Goal: Task Accomplishment & Management: Complete application form

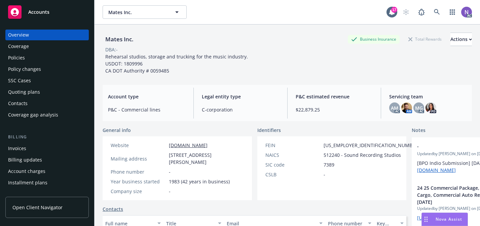
click at [44, 73] on div "Policy changes" at bounding box center [47, 69] width 78 height 11
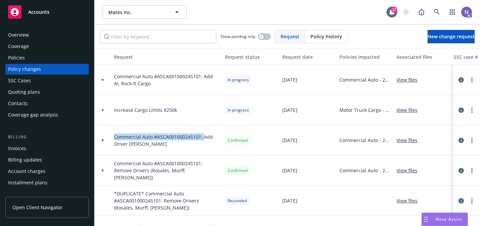
drag, startPoint x: 202, startPoint y: 137, endPoint x: 112, endPoint y: 136, distance: 90.2
click at [112, 136] on div "Commercial Auto #ASCA001000245101: Add Driver [PERSON_NAME]" at bounding box center [166, 140] width 111 height 30
copy span "Commercial Auto #ASCA001000245101:"
click at [428, 36] on link "New change request" at bounding box center [451, 36] width 47 height 13
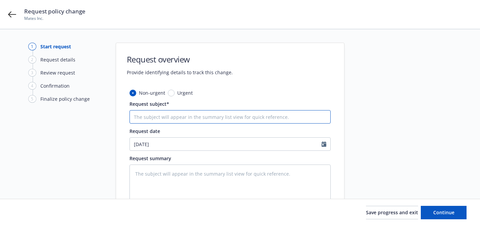
click at [228, 119] on input "Request subject*" at bounding box center [230, 116] width 201 height 13
paste input "Commercial Auto #ASCA001000245101:"
type textarea "x"
type input "Commercial Auto #ASCA001000245101:"
type textarea "x"
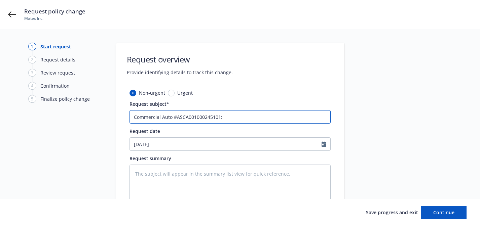
type input "Commercial Auto #ASCA001000245101: R"
type textarea "x"
type input "Commercial Auto #ASCA001000245101: Re"
type textarea "x"
type input "Commercial Auto #ASCA001000245101: Rem"
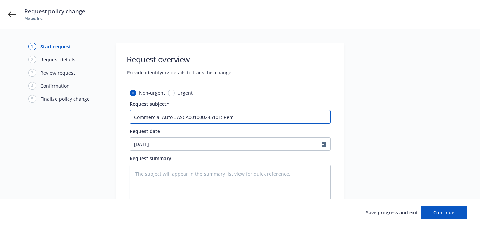
type textarea "x"
type input "Commercial Auto #ASCA001000245101: Remo"
type textarea "x"
type input "Commercial Auto #ASCA001000245101: Remov"
type textarea "x"
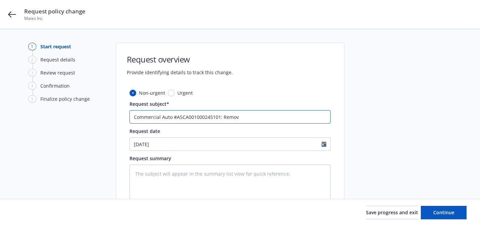
type input "Commercial Auto #ASCA001000245101: Remove"
type textarea "x"
type input "Commercial Auto #ASCA001000245101: Remove"
type textarea "x"
type input "Commercial Auto #ASCA001000245101: Remove D"
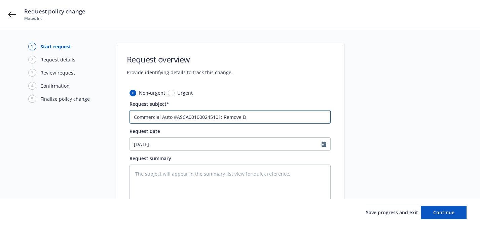
type textarea "x"
type input "Commercial Auto #ASCA001000245101: Remove Dr"
type textarea "x"
type input "Commercial Auto #ASCA001000245101: Remove Dri"
type textarea "x"
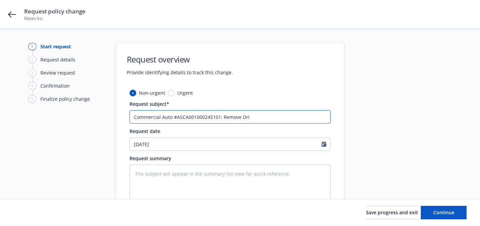
type input "Commercial Auto #ASCA001000245101: Remove Driv"
type textarea "x"
type input "Commercial Auto #ASCA001000245101: Remove Drive"
type textarea "x"
type input "Commercial Auto #ASCA001000245101: Remove Driver"
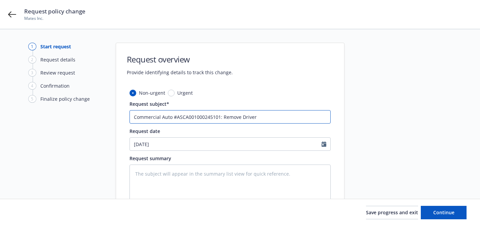
type textarea "x"
type input "Commercial Auto #ASCA001000245101: Remove Driver"
paste input "[PERSON_NAME]"
type textarea "x"
type input "Commercial Auto #ASCA001000245101: Remove Driver [PERSON_NAME]"
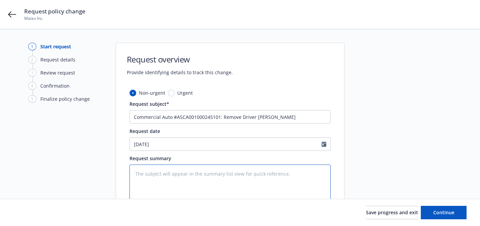
click at [255, 184] on textarea at bounding box center [230, 185] width 201 height 40
type textarea "x"
type textarea "D"
type textarea "x"
type textarea "Dr"
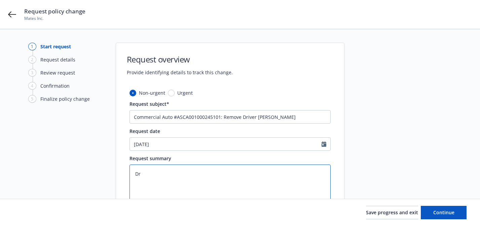
type textarea "x"
type textarea "Dri"
type textarea "x"
type textarea "Driv"
type textarea "x"
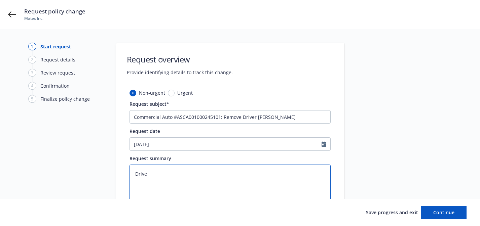
type textarea "Driver"
type textarea "x"
type textarea "Driver:"
type textarea "x"
type textarea "Driver:"
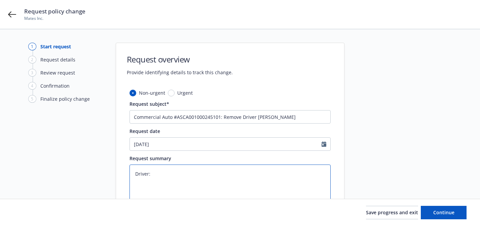
paste textarea "[PERSON_NAME]"
type textarea "x"
type textarea "Driver: [PERSON_NAME]"
type textarea "x"
type textarea "Driver: [PERSON_NAME]"
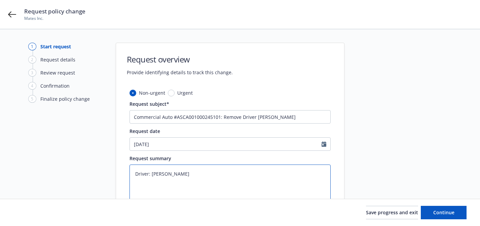
click at [136, 172] on textarea "Driver: [PERSON_NAME]" at bounding box center [230, 185] width 201 height 40
type textarea "x"
type textarea "RDriver: [PERSON_NAME]"
type textarea "x"
type textarea "ReDriver: [PERSON_NAME]"
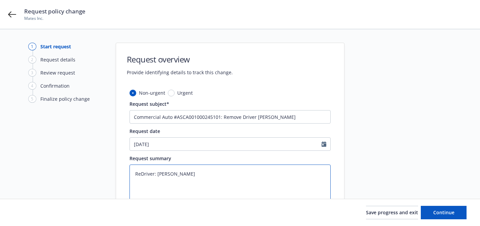
type textarea "x"
type textarea "RemDriver: [PERSON_NAME]"
type textarea "x"
type textarea "RemoDriver: [PERSON_NAME]"
type textarea "x"
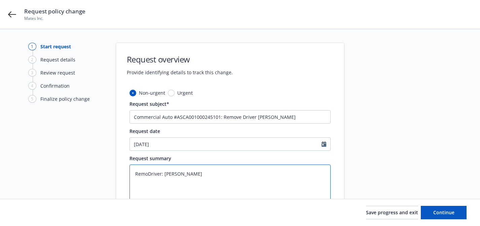
type textarea "RemovDriver: [PERSON_NAME]"
type textarea "x"
type textarea "RemoveDriver: [PERSON_NAME]"
type textarea "x"
type textarea "Remove Driver: [PERSON_NAME]"
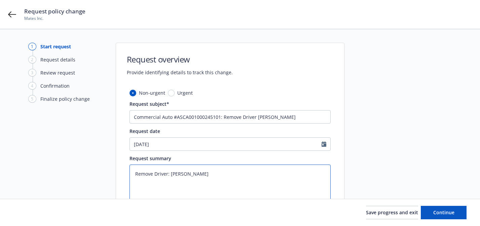
click at [316, 179] on textarea "Remove Driver: [PERSON_NAME]" at bounding box center [230, 185] width 201 height 40
type textarea "x"
type textarea "Remove Driver: [PERSON_NAME] N"
type textarea "x"
type textarea "Remove Driver: [PERSON_NAME] No"
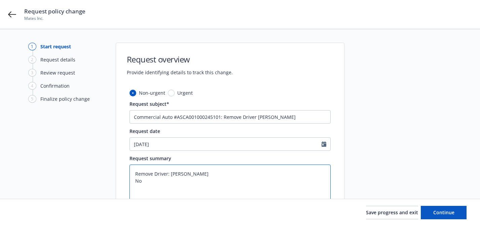
type textarea "x"
type textarea "Remove Driver: [PERSON_NAME] No"
type textarea "x"
type textarea "Remove Driver: [PERSON_NAME] No l"
type textarea "x"
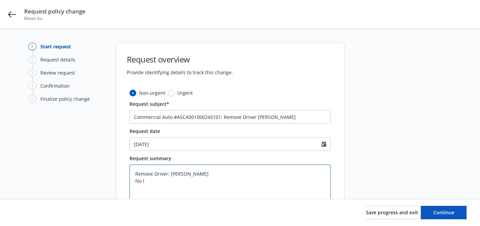
type textarea "Remove Driver: [PERSON_NAME] No lo"
type textarea "x"
type textarea "Remove Driver: [PERSON_NAME] No [PERSON_NAME]"
type textarea "x"
type textarea "Remove Driver: [PERSON_NAME] No long"
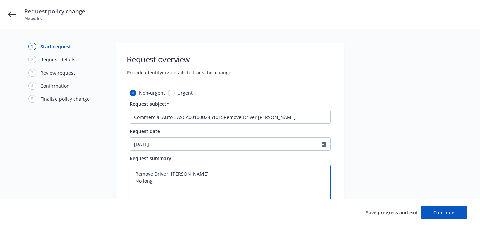
type textarea "x"
type textarea "Remove Driver: [PERSON_NAME] No [PERSON_NAME]"
type textarea "x"
type textarea "Remove Driver: [PERSON_NAME] No longer"
type textarea "x"
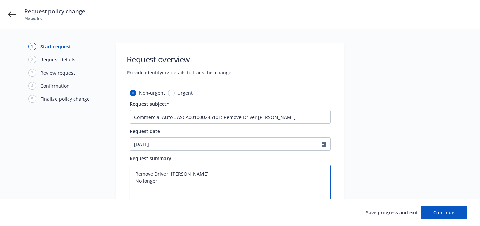
type textarea "Remove Driver: [PERSON_NAME] No longer"
type textarea "x"
type textarea "Remove Driver: [PERSON_NAME] No longer e"
type textarea "x"
type textarea "Remove Driver: [PERSON_NAME] No longer em"
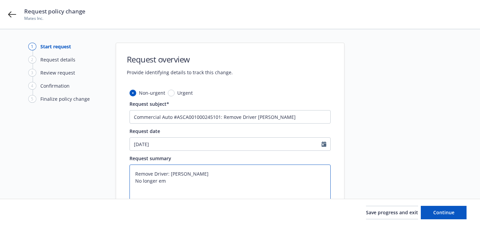
type textarea "x"
type textarea "Remove Driver: [PERSON_NAME] No longer emp"
type textarea "x"
type textarea "Remove Driver: [PERSON_NAME] No longer empl"
type textarea "x"
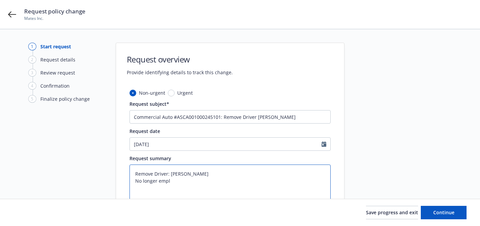
type textarea "Remove Driver: [PERSON_NAME] No longer emplo"
type textarea "x"
type textarea "Remove Driver: [PERSON_NAME] No longer employ"
type textarea "x"
type textarea "Remove Driver: [PERSON_NAME] No longer employed"
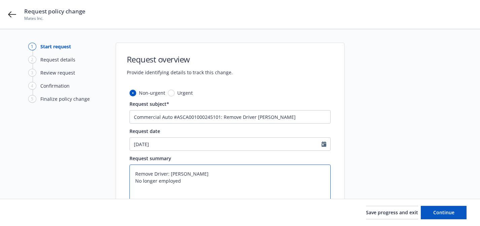
type textarea "x"
type textarea "Remove Driver: [PERSON_NAME] No longer employed"
type textarea "x"
type textarea "Remove Driver: [PERSON_NAME] No longer employed w"
type textarea "x"
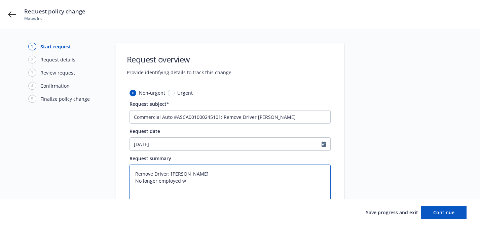
type textarea "Remove Driver: [PERSON_NAME] No longer employed wi"
type textarea "x"
type textarea "Remove Driver: [PERSON_NAME] No longer employed wit"
type textarea "x"
type textarea "Remove Driver: [PERSON_NAME] No longer employed with"
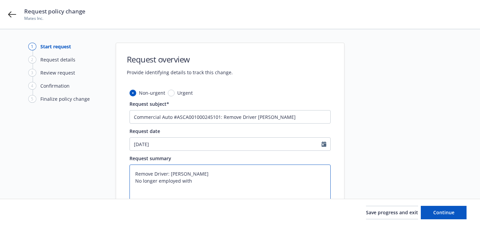
type textarea "x"
type textarea "Remove Driver: [PERSON_NAME] No longer employed with"
type textarea "x"
type textarea "Remove Driver: [PERSON_NAME] No longer employed with i"
type textarea "x"
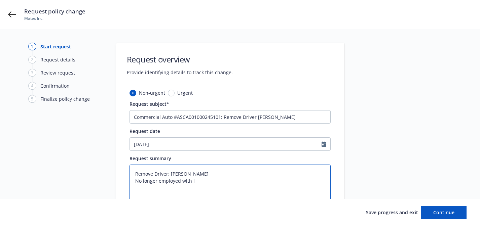
type textarea "Remove Driver: [PERSON_NAME] No longer employed with in"
type textarea "x"
type textarea "Remove Driver: [PERSON_NAME] No longer employed with ins"
type textarea "x"
type textarea "Remove Driver: [PERSON_NAME] No longer employed with insu"
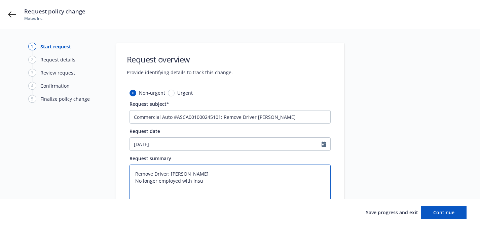
type textarea "x"
type textarea "Remove Driver: [PERSON_NAME] No longer employed with insur"
type textarea "x"
type textarea "Remove Driver: [PERSON_NAME] No longer employed with insure"
type textarea "x"
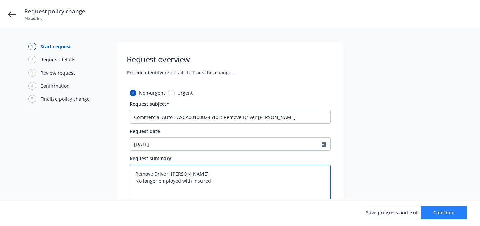
type textarea "Remove Driver: [PERSON_NAME] No longer employed with insured"
click at [459, 212] on button "Continue" at bounding box center [444, 212] width 46 height 13
type textarea "x"
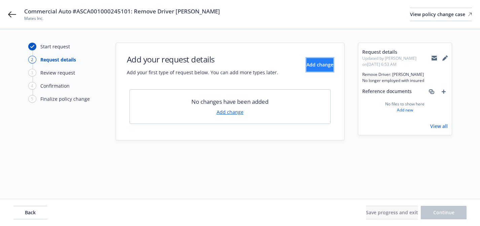
click at [324, 70] on button "Add change" at bounding box center [319, 64] width 27 height 13
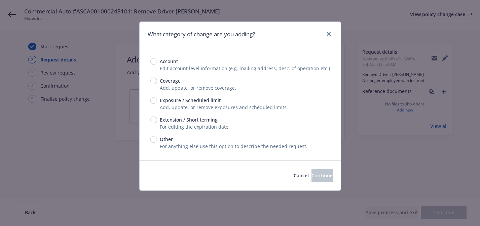
click at [209, 107] on span "Add, update, or remove exposures and scheduled limits." at bounding box center [224, 107] width 128 height 6
click at [211, 102] on span "Exposure / Scheduled limit" at bounding box center [190, 100] width 61 height 7
click at [157, 102] on input "Exposure / Scheduled limit" at bounding box center [153, 100] width 7 height 7
radio input "true"
click at [311, 175] on span "Continue" at bounding box center [321, 176] width 21 height 6
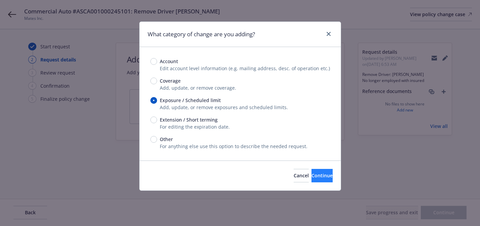
type textarea "x"
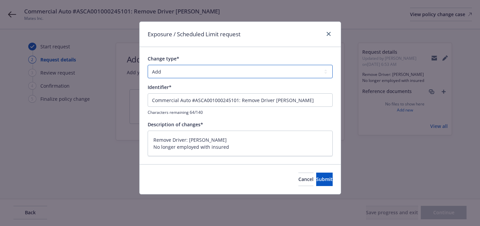
click at [280, 69] on select "Add Audit Change Remove" at bounding box center [240, 71] width 185 height 13
select select "REMOVE"
click at [316, 180] on span "Submit" at bounding box center [324, 179] width 16 height 6
type textarea "x"
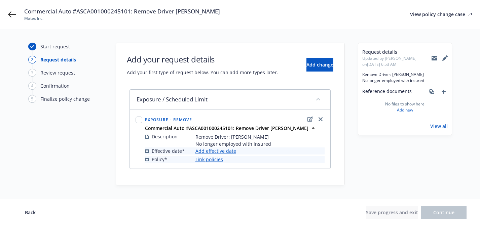
click at [232, 151] on link "Add effective date" at bounding box center [215, 151] width 41 height 7
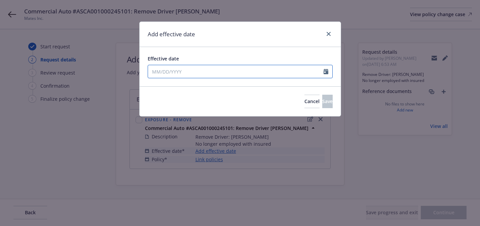
select select "8"
click at [245, 71] on input "Effective date" at bounding box center [236, 71] width 176 height 13
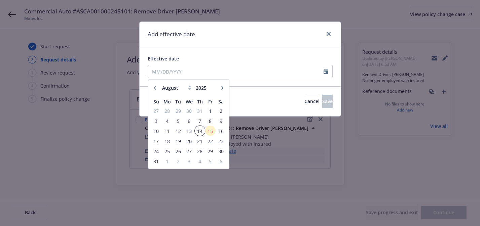
click at [202, 129] on span "14" at bounding box center [199, 131] width 9 height 8
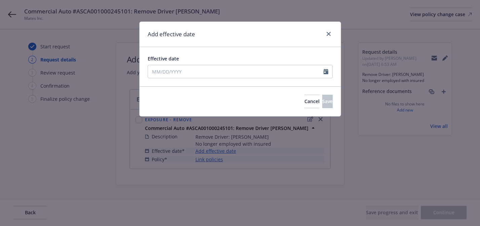
type input "[DATE]"
click at [322, 105] on button "Save" at bounding box center [327, 101] width 10 height 13
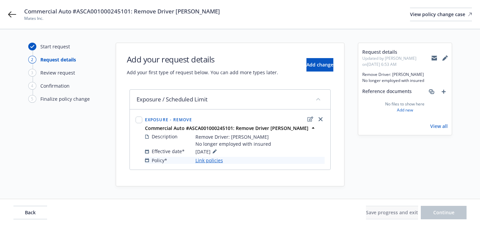
click at [221, 159] on link "Link policies" at bounding box center [209, 160] width 28 height 7
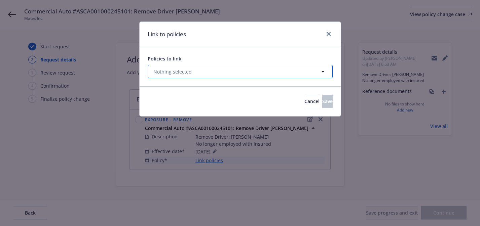
click at [241, 69] on button "Nothing selected" at bounding box center [240, 71] width 185 height 13
select select "ACTIVE"
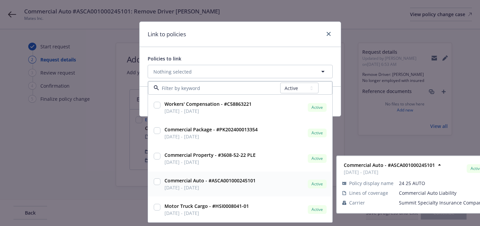
click at [224, 184] on span "[DATE] - [DATE]" at bounding box center [209, 187] width 91 height 7
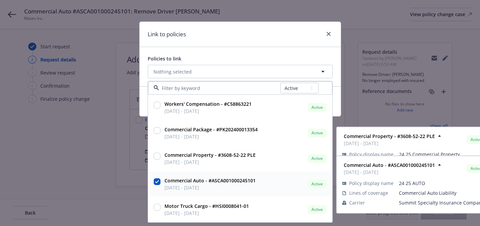
checkbox input "true"
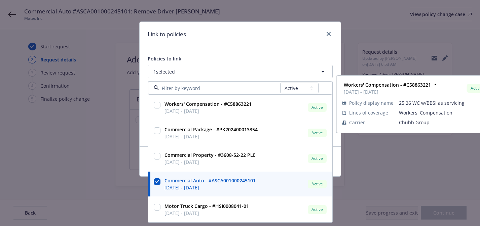
click at [261, 60] on div "Policies to link" at bounding box center [240, 58] width 185 height 7
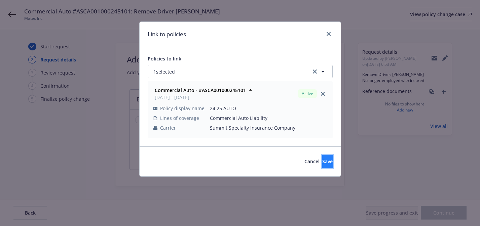
click at [322, 156] on button "Save" at bounding box center [327, 161] width 10 height 13
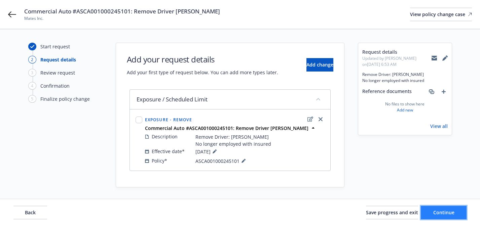
click at [433, 215] on span "Continue" at bounding box center [443, 213] width 21 height 6
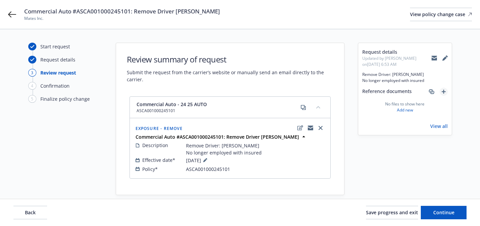
click at [445, 93] on icon "add" at bounding box center [444, 92] width 4 height 4
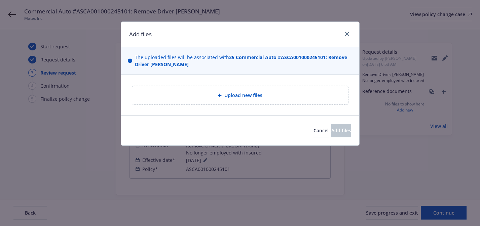
click at [309, 91] on div "Upload new files" at bounding box center [240, 95] width 216 height 19
type textarea "x"
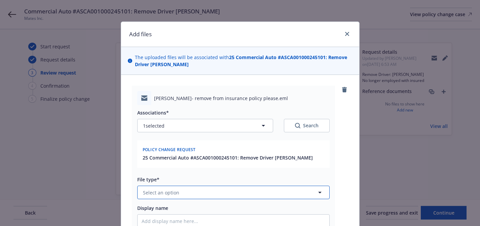
click at [160, 194] on span "Select an option" at bounding box center [161, 192] width 36 height 7
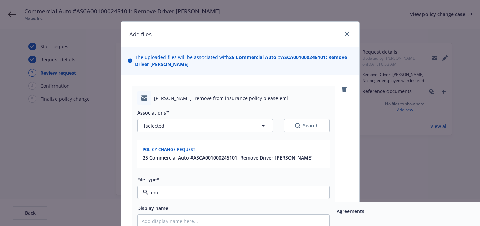
type input "ema"
click at [341, 219] on div "Email" at bounding box center [426, 212] width 192 height 18
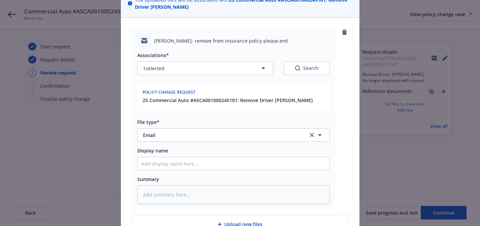
scroll to position [128, 0]
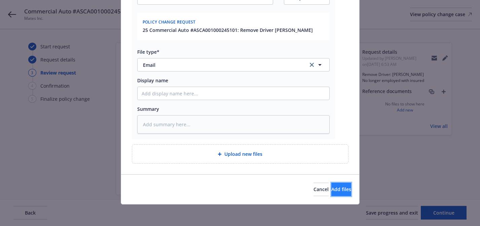
click at [331, 190] on button "Add files" at bounding box center [341, 189] width 20 height 13
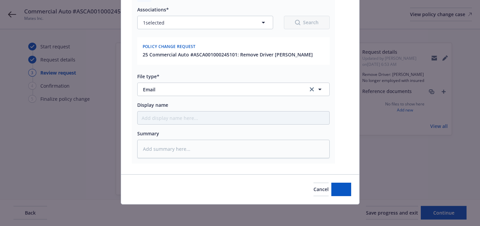
scroll to position [103, 0]
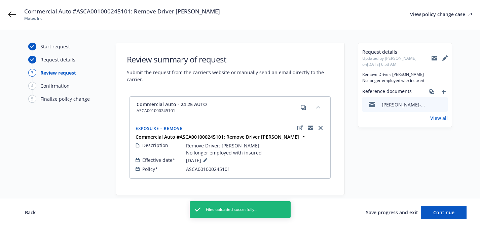
drag, startPoint x: 17, startPoint y: 15, endPoint x: 87, endPoint y: 0, distance: 71.4
click at [0, 0] on div "Commercial Auto #ASCA001000245101: Remove Driver [PERSON_NAME] Mates Inc. View …" at bounding box center [240, 14] width 480 height 29
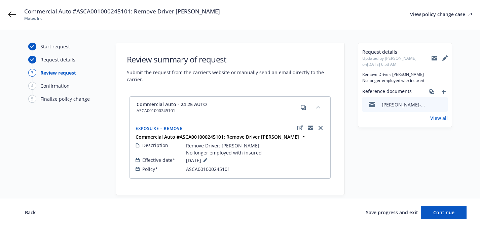
click at [447, 59] on button at bounding box center [444, 57] width 5 height 13
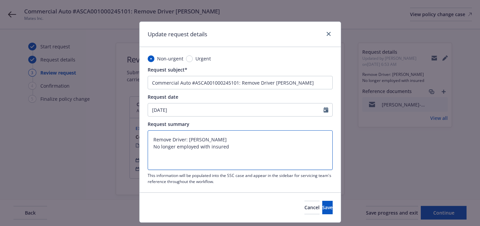
click at [152, 139] on textarea "Remove Driver: [PERSON_NAME] No longer employed with insured" at bounding box center [240, 151] width 185 height 40
type textarea "x"
type textarea "Remove Driver: [PERSON_NAME] No longer employed with insured"
click at [167, 133] on textarea "Remove Driver: [PERSON_NAME] No longer employed with insured" at bounding box center [240, 151] width 185 height 40
paste textarea "[EMAIL_ADDRESS][DOMAIN_NAME]"
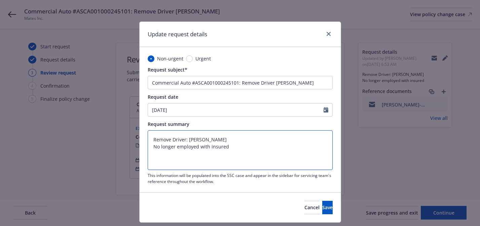
type textarea "x"
type textarea "[EMAIL_ADDRESS][DOMAIN_NAME] Remove Driver: [PERSON_NAME] No longer employed wi…"
click at [317, 215] on div "Cancel Save" at bounding box center [240, 208] width 201 height 30
click at [322, 211] on span "Save" at bounding box center [327, 208] width 10 height 6
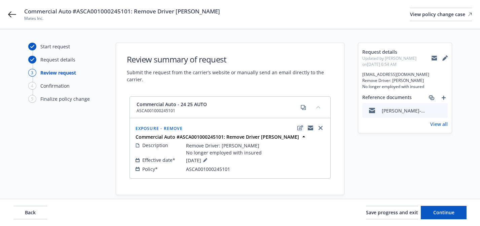
click at [301, 130] on icon "edit" at bounding box center [300, 127] width 6 height 5
type textarea "x"
select select "REMOVE"
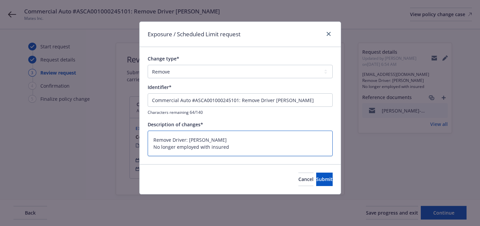
click at [148, 140] on textarea "Remove Driver: [PERSON_NAME] No longer employed with insured" at bounding box center [240, 144] width 185 height 26
type textarea "x"
type textarea "Remove Driver: [PERSON_NAME] No longer employed with insured"
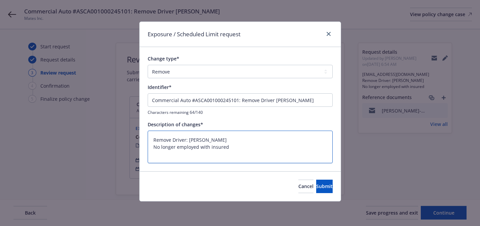
click at [167, 133] on textarea "Remove Driver: [PERSON_NAME] No longer employed with insured" at bounding box center [240, 147] width 185 height 33
paste textarea "[EMAIL_ADDRESS][DOMAIN_NAME]"
type textarea "x"
type textarea "[EMAIL_ADDRESS][DOMAIN_NAME] Remove Driver: [PERSON_NAME] No longer employed wi…"
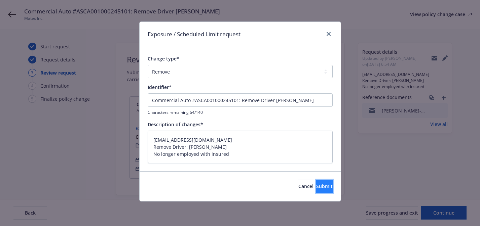
click at [320, 186] on span "Submit" at bounding box center [324, 186] width 16 height 6
type textarea "x"
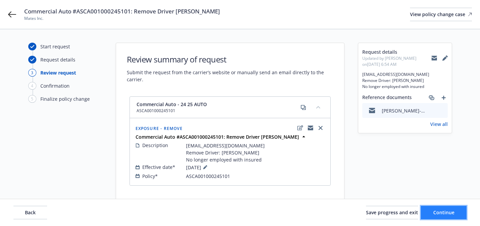
click at [439, 212] on span "Continue" at bounding box center [443, 213] width 21 height 6
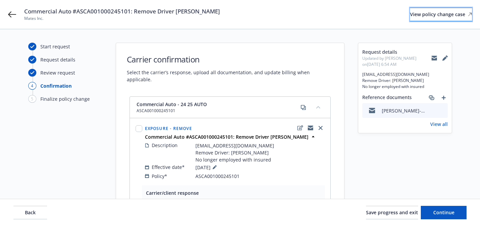
click at [410, 16] on div "View policy change case" at bounding box center [441, 14] width 62 height 13
click at [310, 126] on icon "copyLogging" at bounding box center [310, 127] width 5 height 2
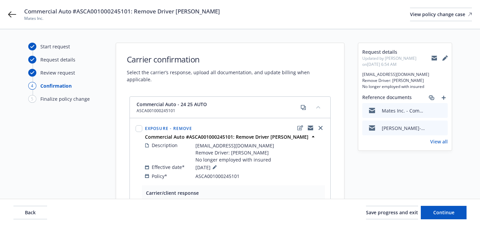
click at [434, 54] on button at bounding box center [434, 57] width 5 height 13
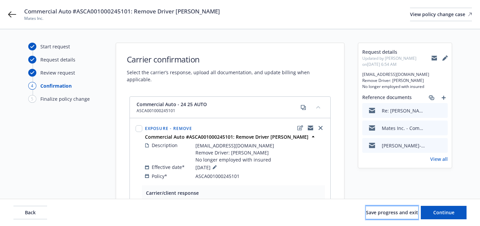
click at [392, 215] on span "Save progress and exit" at bounding box center [392, 213] width 52 height 6
